Goal: Information Seeking & Learning: Learn about a topic

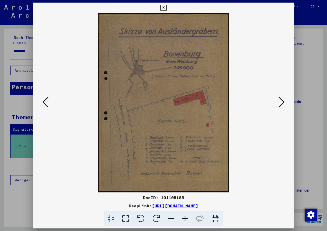
scroll to position [139, 0]
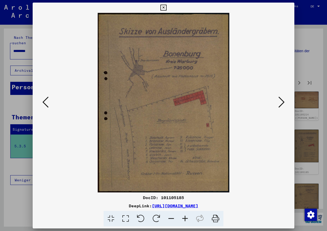
click at [44, 103] on icon at bounding box center [45, 102] width 6 height 12
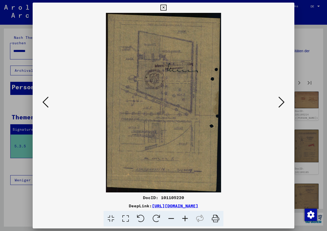
click at [44, 105] on icon at bounding box center [45, 102] width 6 height 12
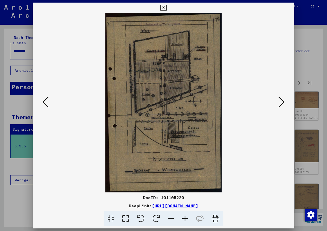
click at [44, 102] on icon at bounding box center [45, 102] width 6 height 12
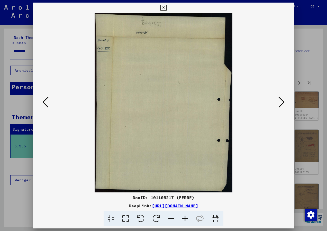
click at [44, 102] on icon at bounding box center [45, 102] width 6 height 12
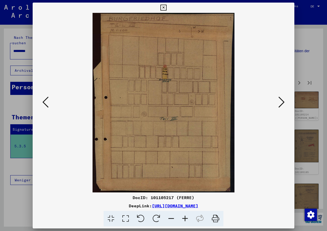
click at [44, 102] on icon at bounding box center [45, 102] width 6 height 12
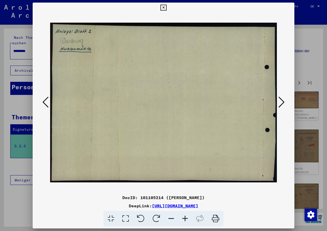
click at [44, 102] on icon at bounding box center [45, 102] width 6 height 12
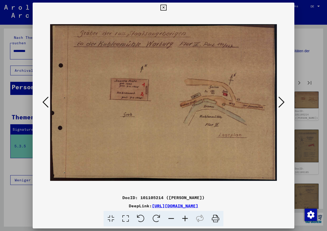
click at [47, 98] on icon at bounding box center [45, 102] width 6 height 12
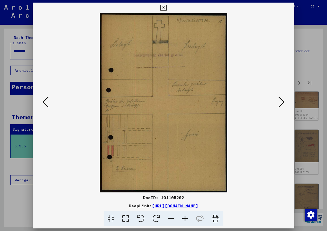
click at [44, 101] on icon at bounding box center [45, 102] width 6 height 12
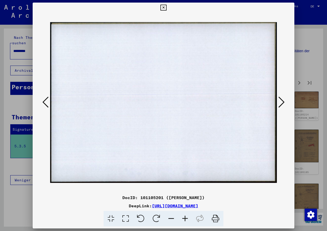
click at [44, 101] on icon at bounding box center [45, 102] width 6 height 12
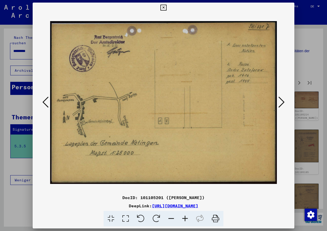
click at [42, 100] on button at bounding box center [45, 102] width 9 height 15
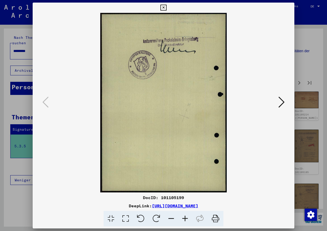
click at [283, 100] on icon at bounding box center [281, 102] width 6 height 12
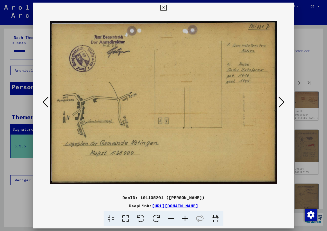
click at [283, 100] on icon at bounding box center [281, 102] width 6 height 12
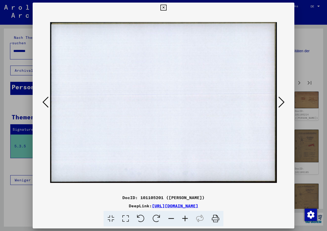
click at [283, 100] on icon at bounding box center [281, 102] width 6 height 12
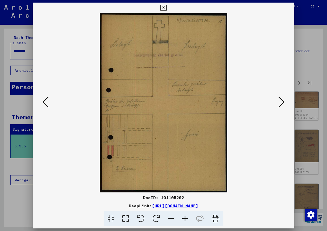
click at [283, 100] on icon at bounding box center [281, 102] width 6 height 12
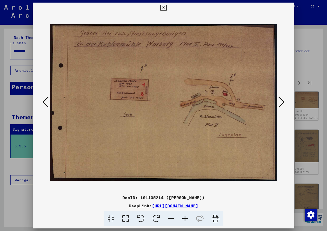
click at [283, 100] on icon at bounding box center [281, 102] width 6 height 12
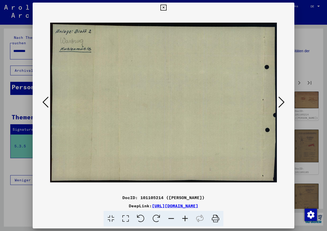
click at [284, 100] on icon at bounding box center [281, 102] width 6 height 12
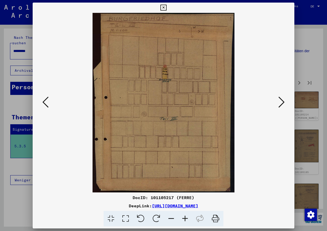
click at [284, 100] on icon at bounding box center [281, 102] width 6 height 12
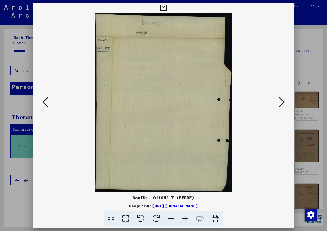
click at [284, 100] on icon at bounding box center [281, 102] width 6 height 12
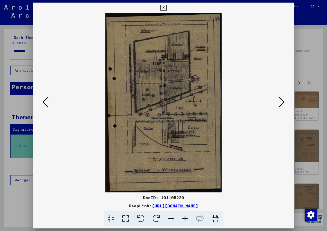
click at [284, 100] on icon at bounding box center [281, 102] width 6 height 12
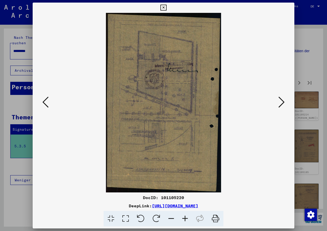
click at [284, 100] on icon at bounding box center [281, 102] width 6 height 12
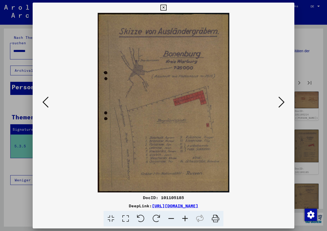
click at [44, 102] on icon at bounding box center [45, 102] width 6 height 12
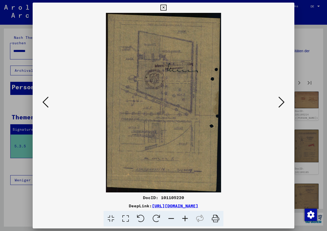
click at [44, 102] on icon at bounding box center [45, 102] width 6 height 12
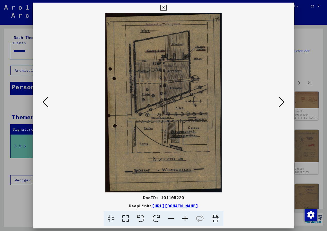
click at [44, 102] on icon at bounding box center [45, 102] width 6 height 12
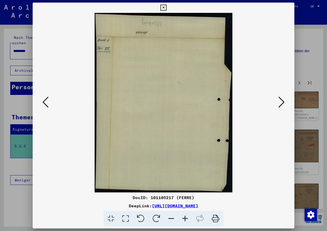
click at [44, 102] on icon at bounding box center [45, 102] width 6 height 12
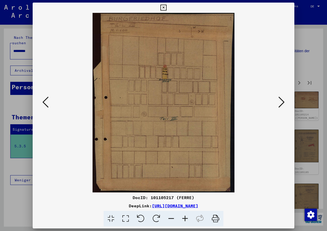
click at [44, 102] on icon at bounding box center [45, 102] width 6 height 12
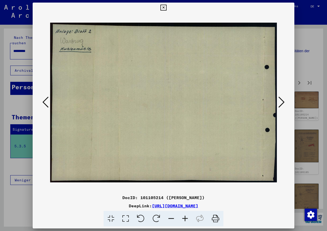
click at [44, 102] on icon at bounding box center [45, 102] width 6 height 12
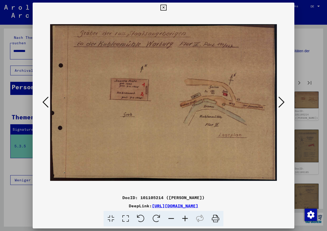
click at [44, 102] on icon at bounding box center [45, 102] width 6 height 12
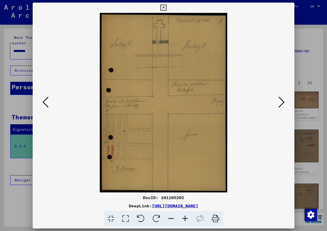
click at [44, 102] on icon at bounding box center [45, 102] width 6 height 12
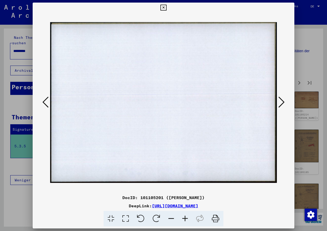
click at [44, 102] on icon at bounding box center [45, 102] width 6 height 12
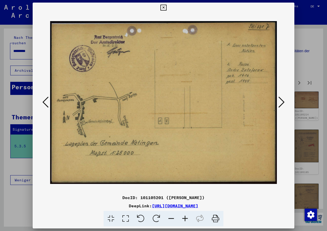
click at [279, 98] on icon at bounding box center [281, 102] width 6 height 12
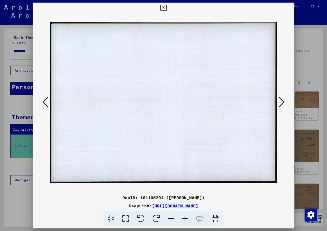
click at [279, 98] on icon at bounding box center [281, 102] width 6 height 12
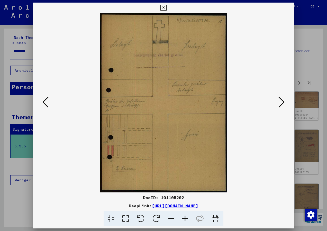
click at [279, 98] on icon at bounding box center [281, 102] width 6 height 12
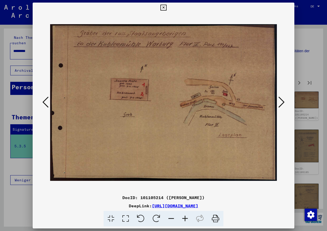
click at [278, 100] on icon at bounding box center [281, 102] width 6 height 12
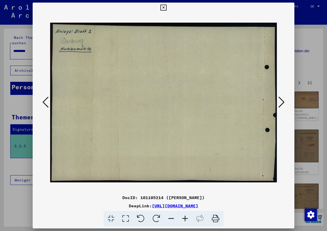
click at [281, 100] on icon at bounding box center [281, 102] width 6 height 12
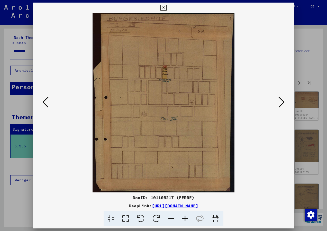
click at [281, 100] on icon at bounding box center [281, 102] width 6 height 12
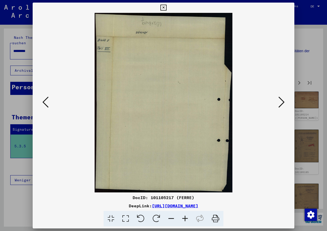
click at [281, 100] on icon at bounding box center [281, 102] width 6 height 12
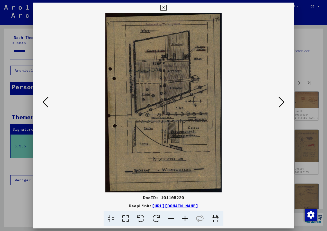
click at [281, 100] on icon at bounding box center [281, 102] width 6 height 12
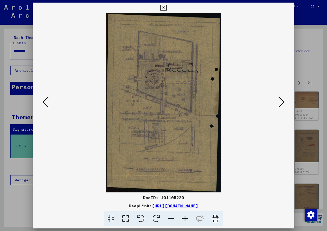
click at [281, 100] on icon at bounding box center [281, 102] width 6 height 12
